Goal: Communication & Community: Answer question/provide support

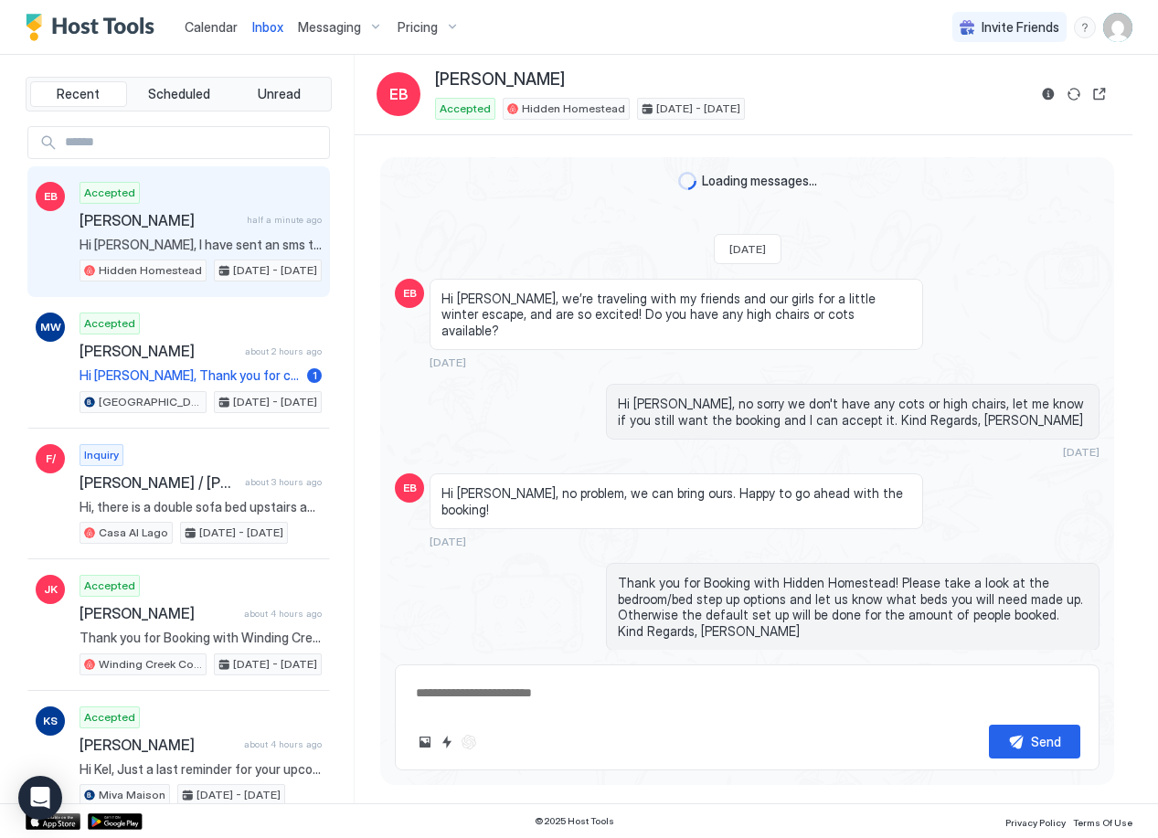
scroll to position [1522, 0]
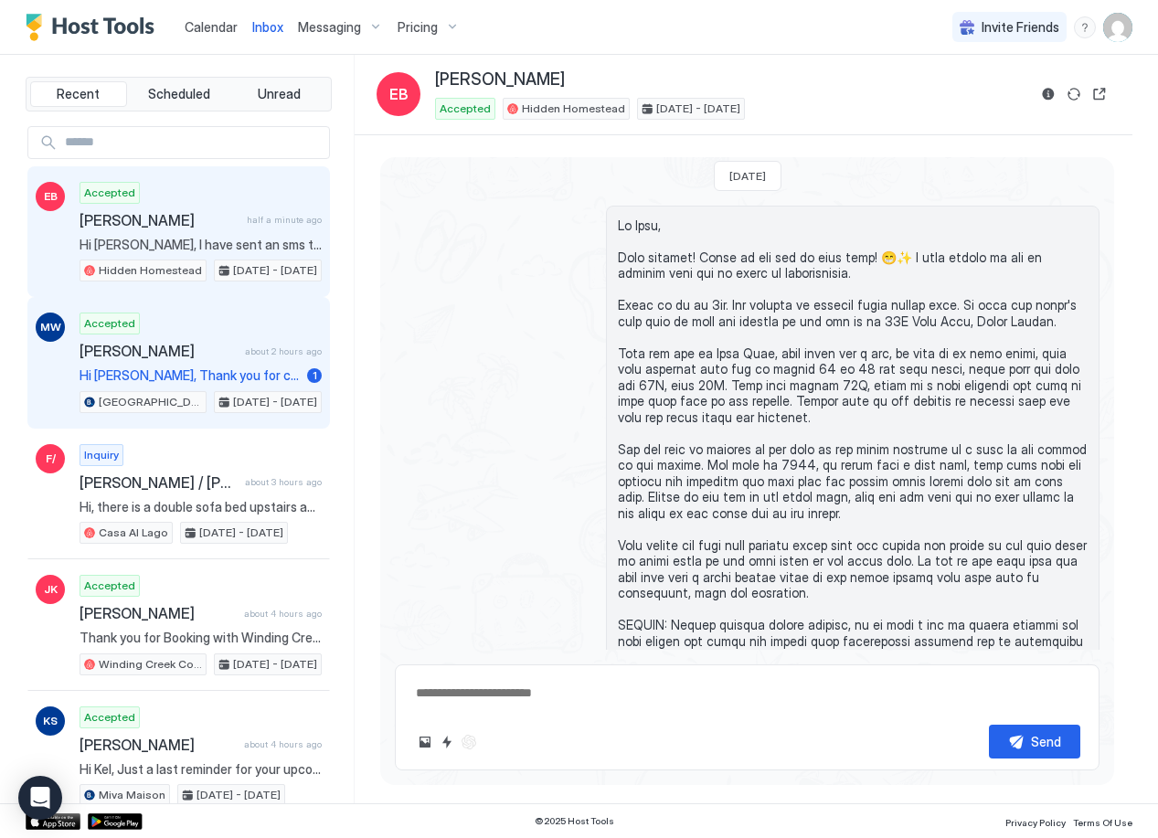
click at [198, 359] on span "[PERSON_NAME]" at bounding box center [159, 351] width 158 height 18
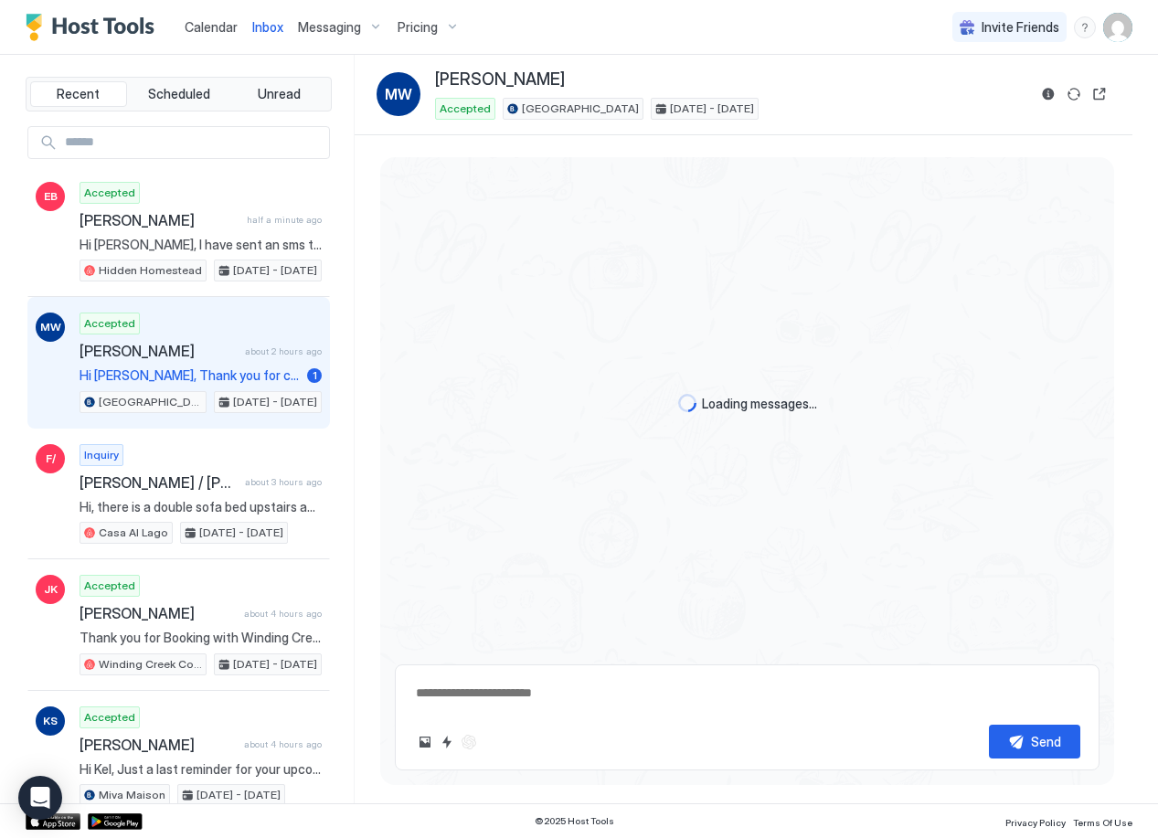
type textarea "*"
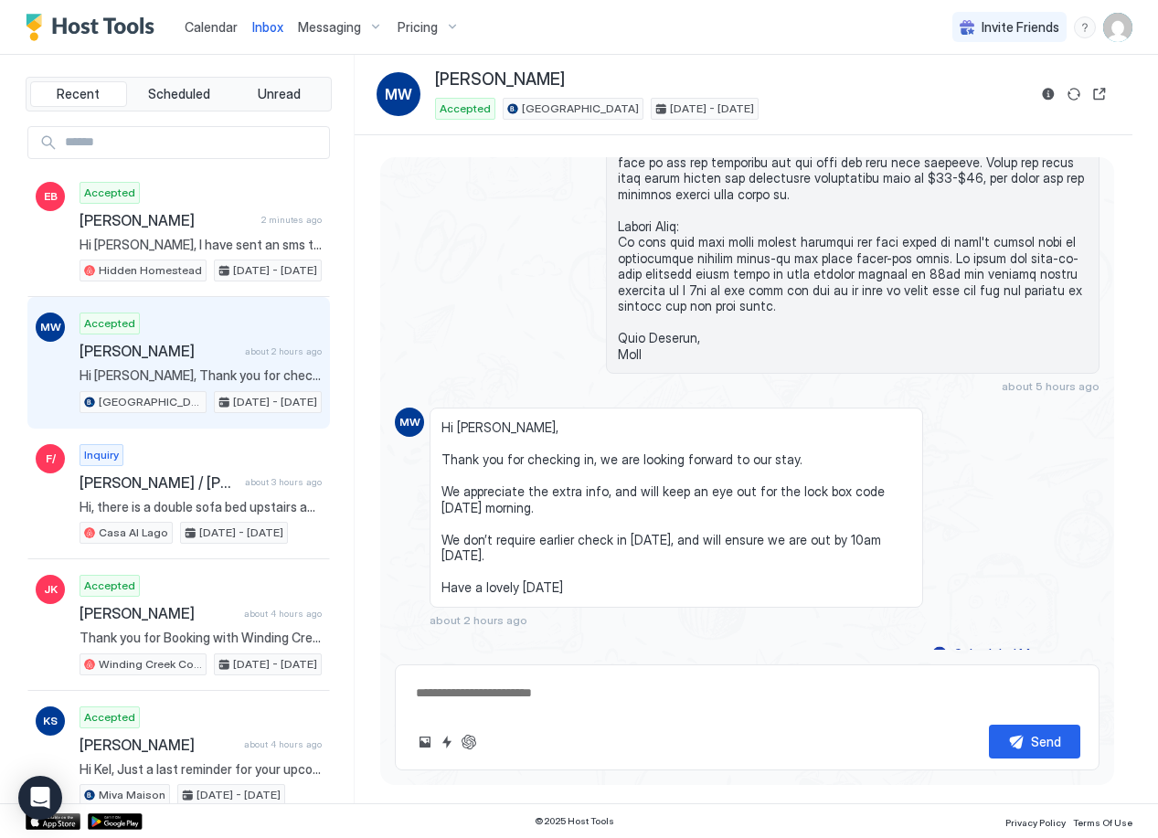
click at [512, 702] on textarea at bounding box center [747, 693] width 666 height 34
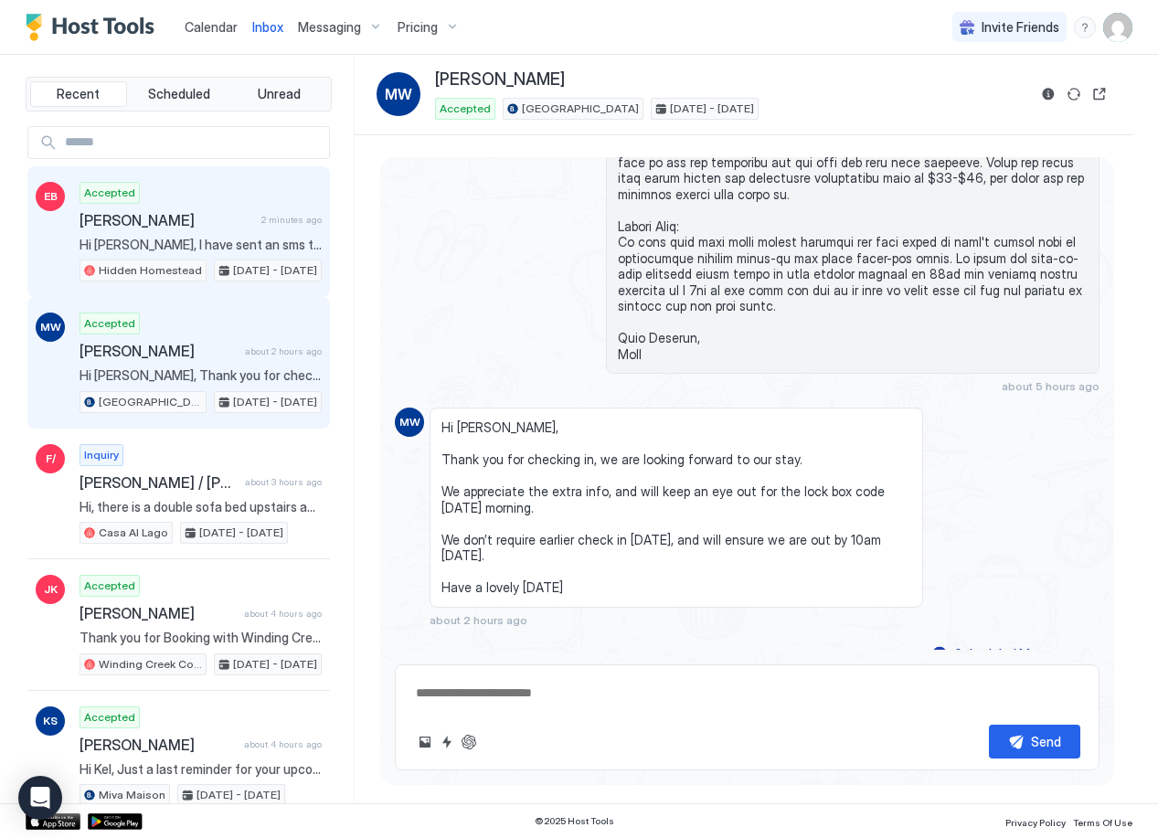
click at [174, 237] on span "Hi [PERSON_NAME], I have sent an sms through with payment details. Kind regards…" at bounding box center [201, 245] width 242 height 16
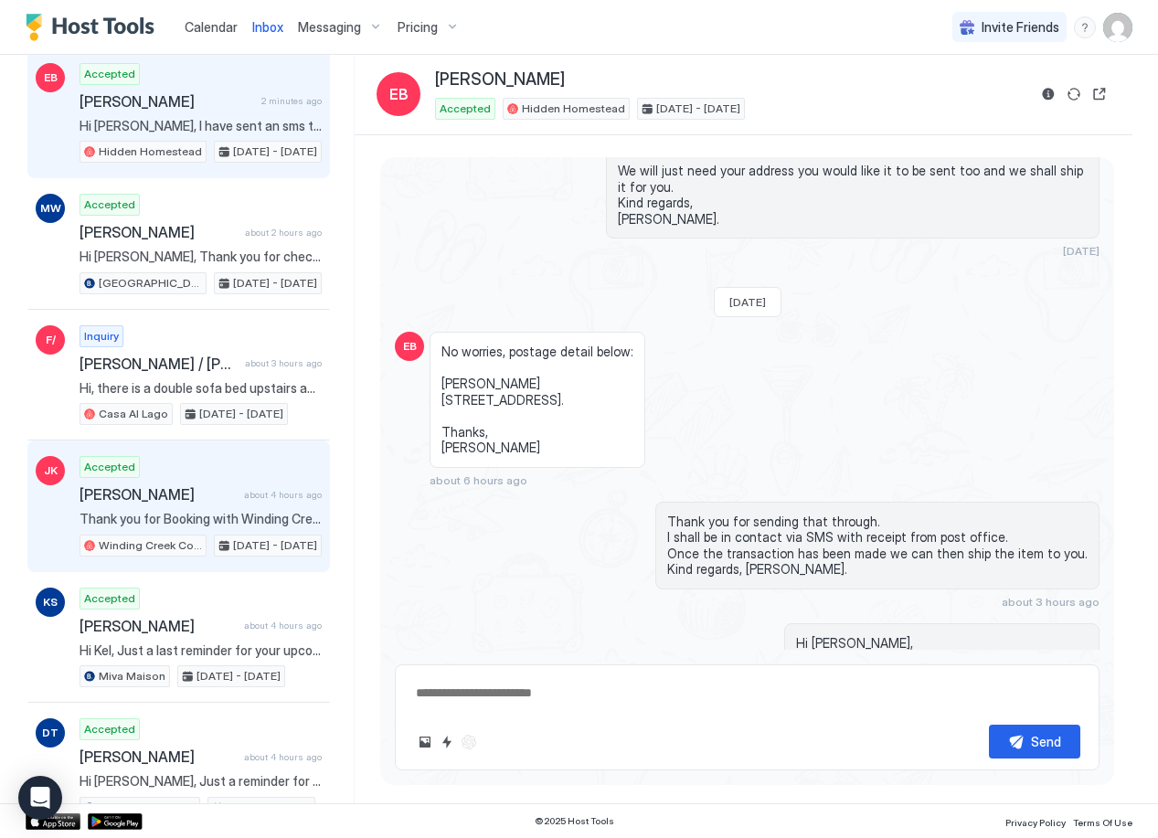
scroll to position [120, 0]
click at [222, 492] on span "[PERSON_NAME]" at bounding box center [158, 493] width 157 height 18
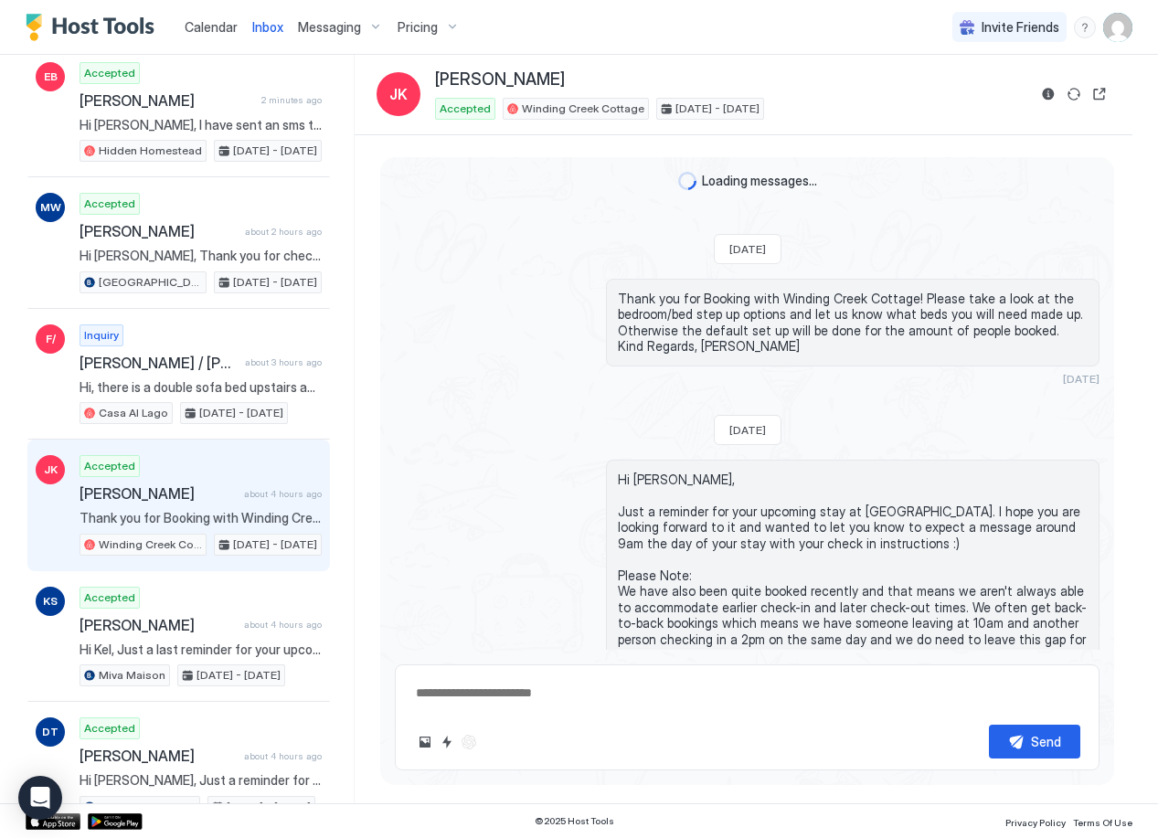
scroll to position [349, 0]
